Goal: Navigation & Orientation: Find specific page/section

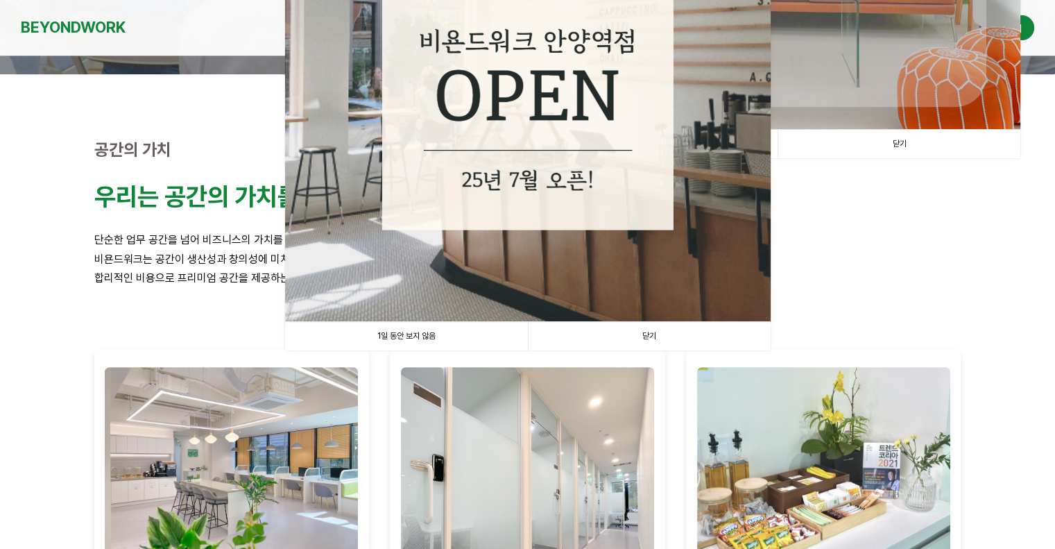
scroll to position [364, 0]
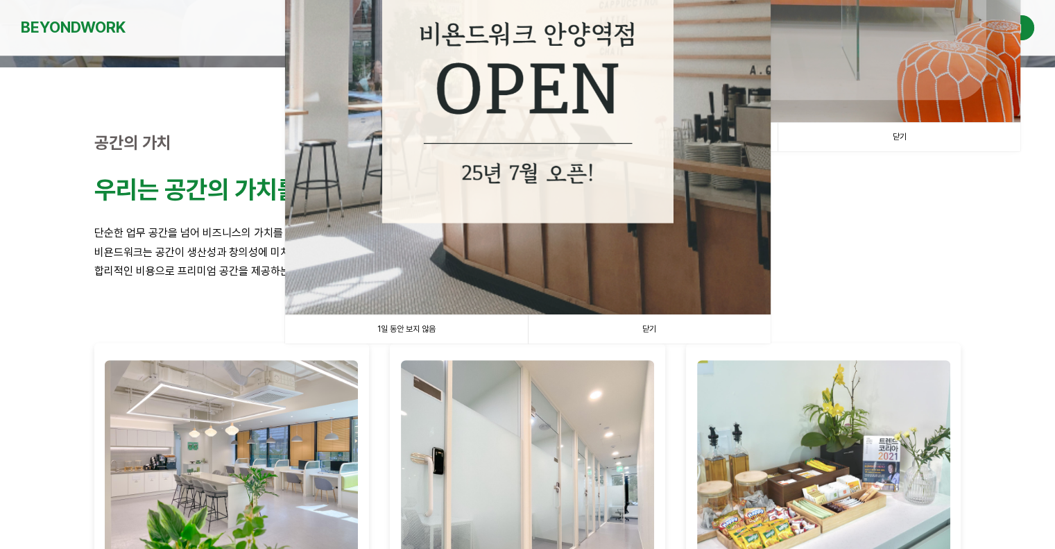
click at [419, 329] on link "1일 동안 보지 않음" at bounding box center [406, 329] width 243 height 28
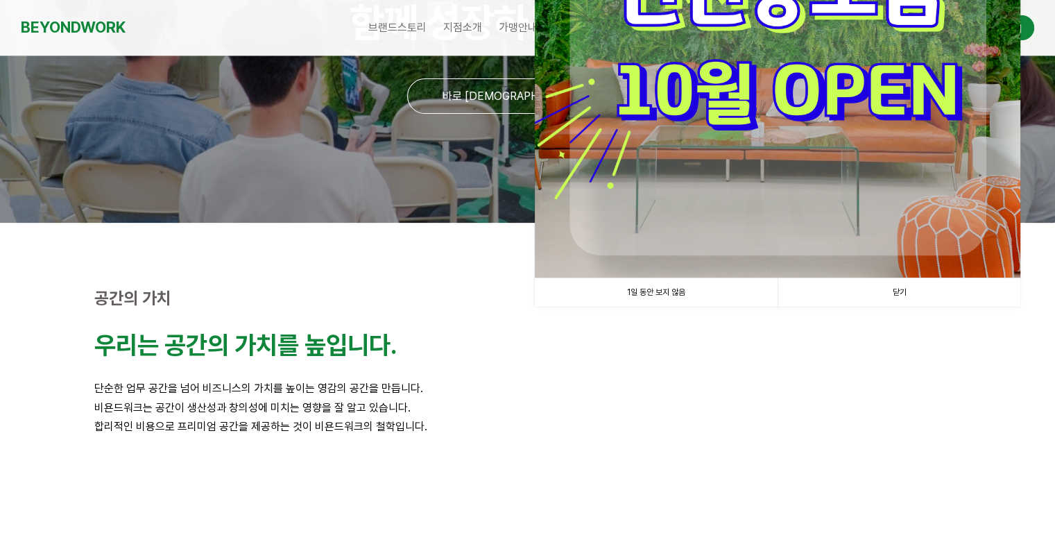
scroll to position [0, 0]
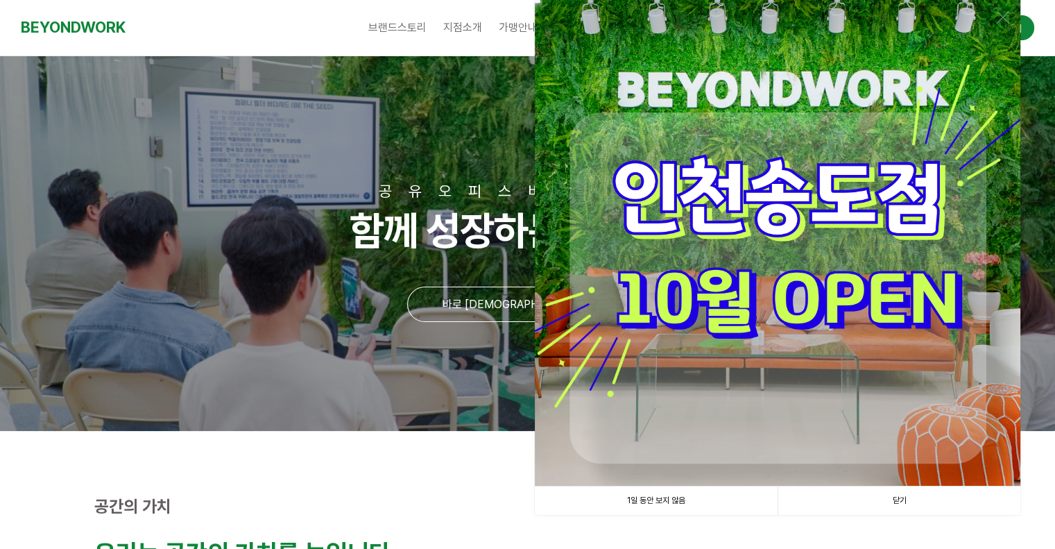
click at [678, 503] on link "1일 동안 보지 않음" at bounding box center [656, 500] width 243 height 28
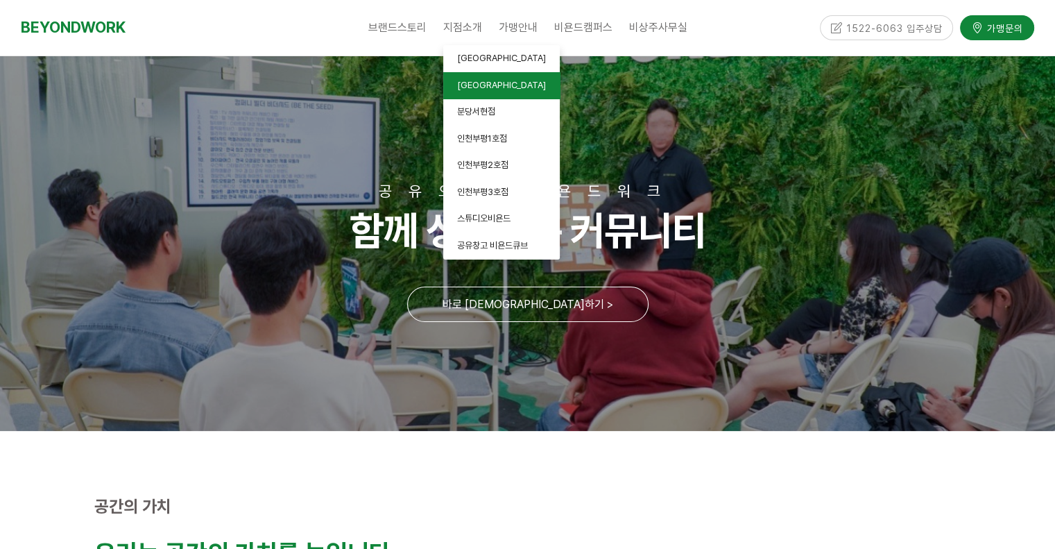
click at [486, 91] on link "[GEOGRAPHIC_DATA]" at bounding box center [501, 85] width 117 height 27
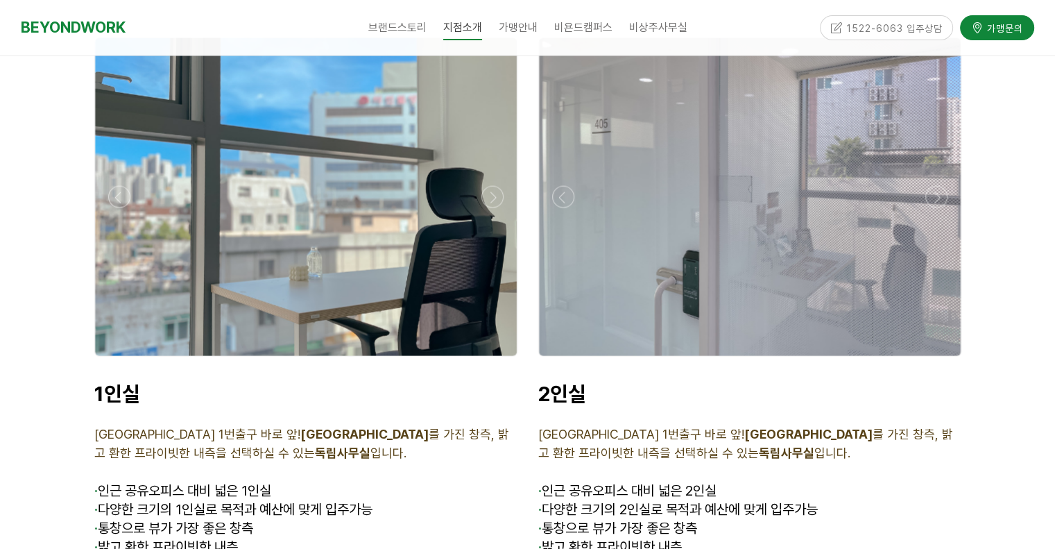
scroll to position [3169, 0]
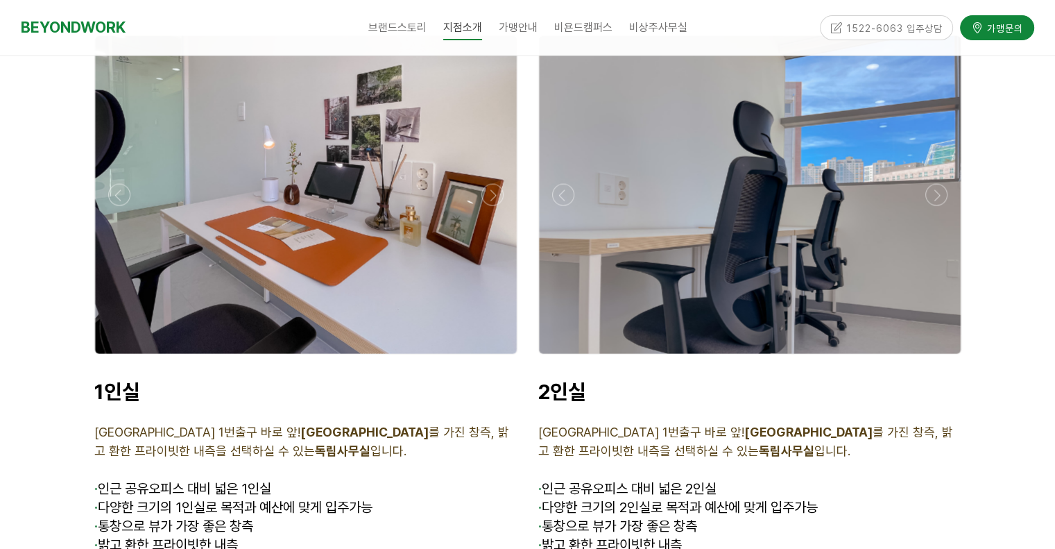
click at [744, 222] on div at bounding box center [750, 195] width 422 height 318
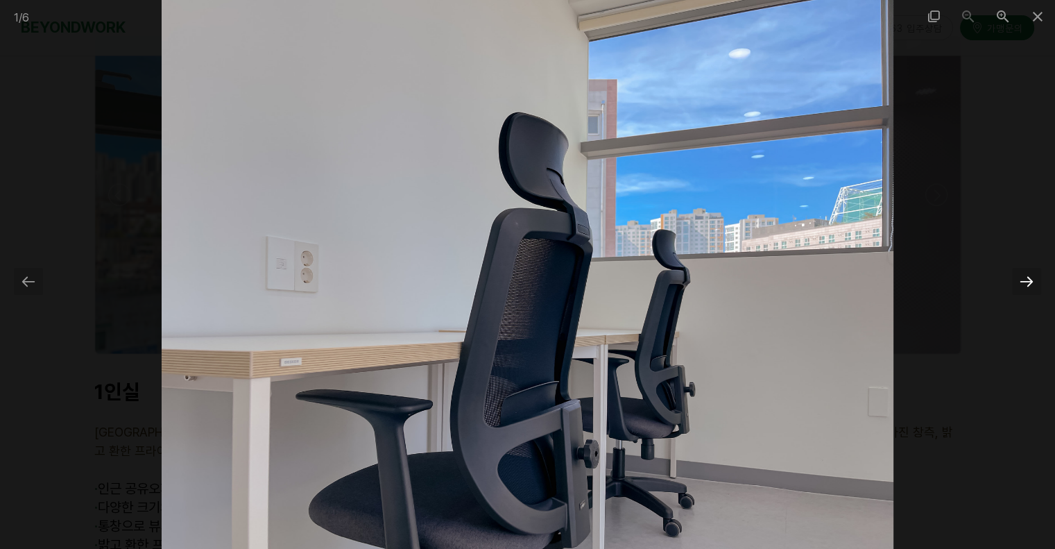
click at [1030, 284] on div at bounding box center [1026, 281] width 29 height 27
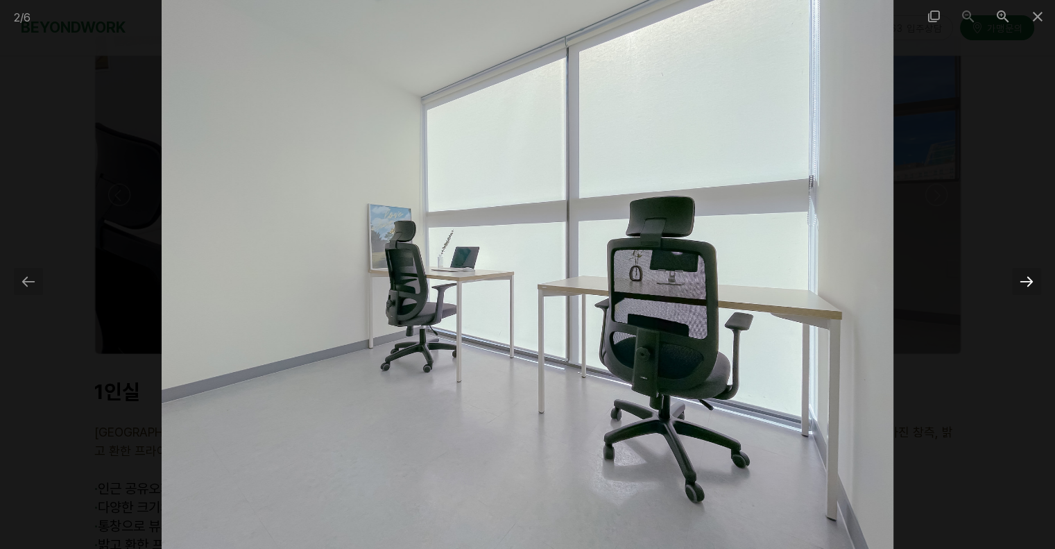
click at [1026, 278] on div at bounding box center [1026, 281] width 29 height 27
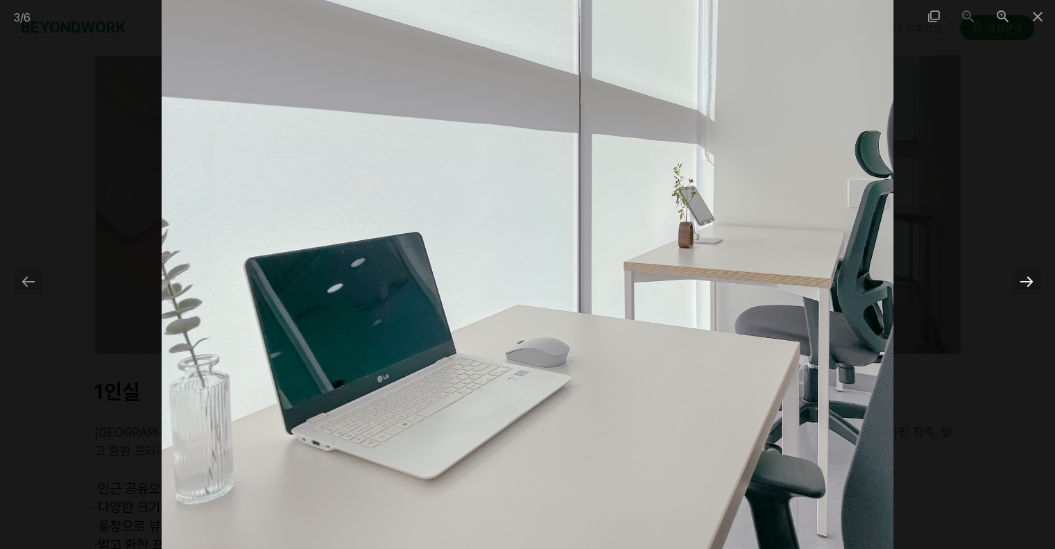
click at [1026, 278] on div at bounding box center [1026, 281] width 29 height 27
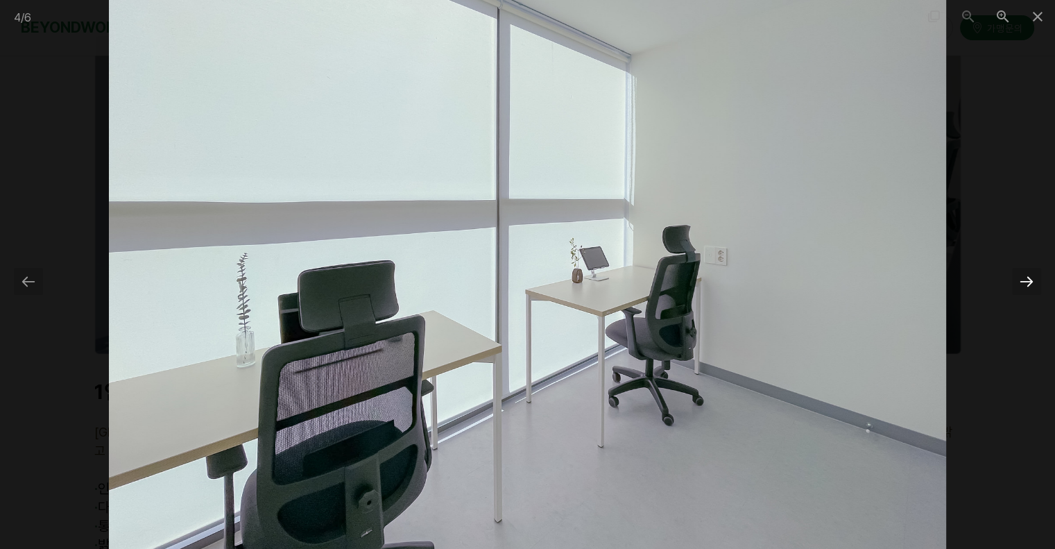
click at [1026, 278] on div at bounding box center [1026, 281] width 29 height 27
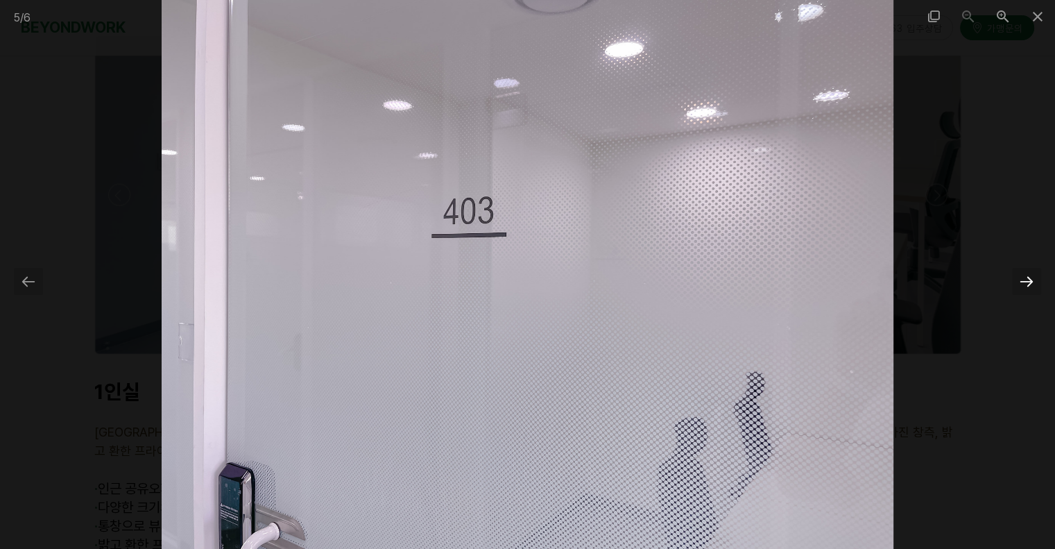
click at [1026, 278] on div at bounding box center [1026, 281] width 29 height 27
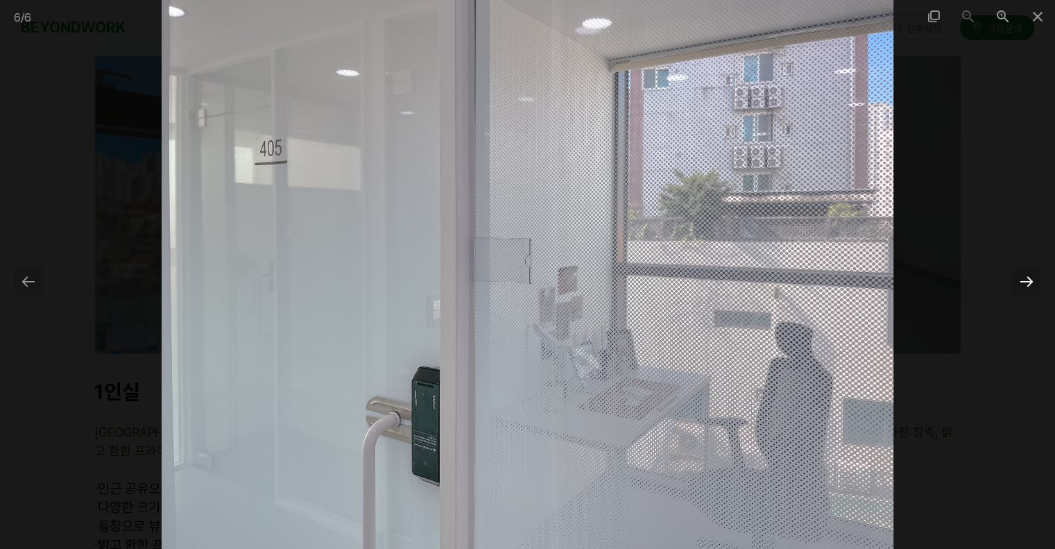
click at [1026, 278] on div at bounding box center [1026, 281] width 29 height 27
